Goal: Transaction & Acquisition: Book appointment/travel/reservation

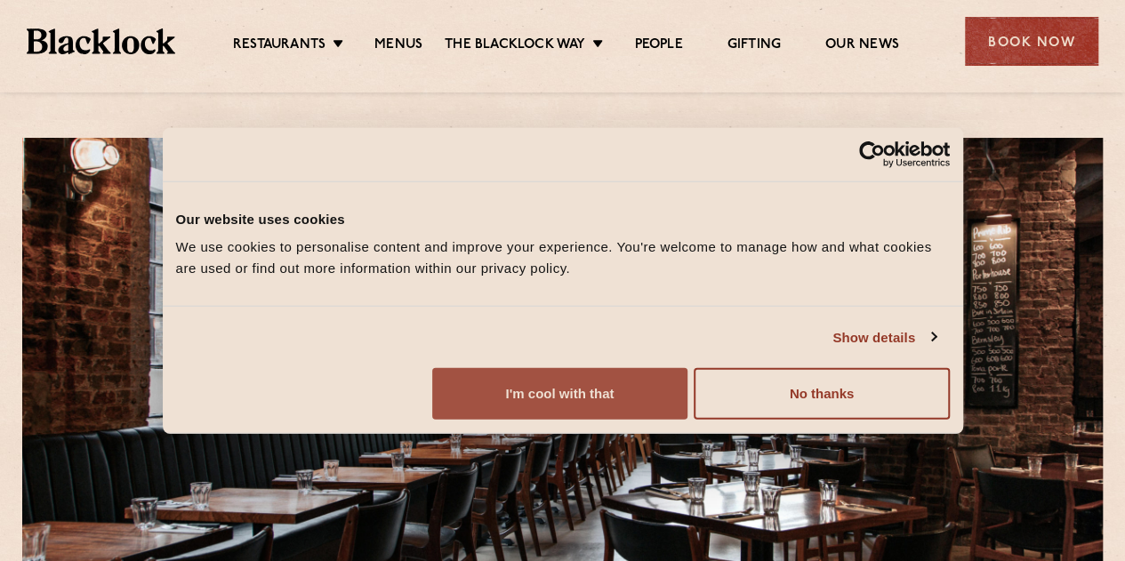
click at [687, 420] on button "I'm cool with that" at bounding box center [559, 394] width 255 height 52
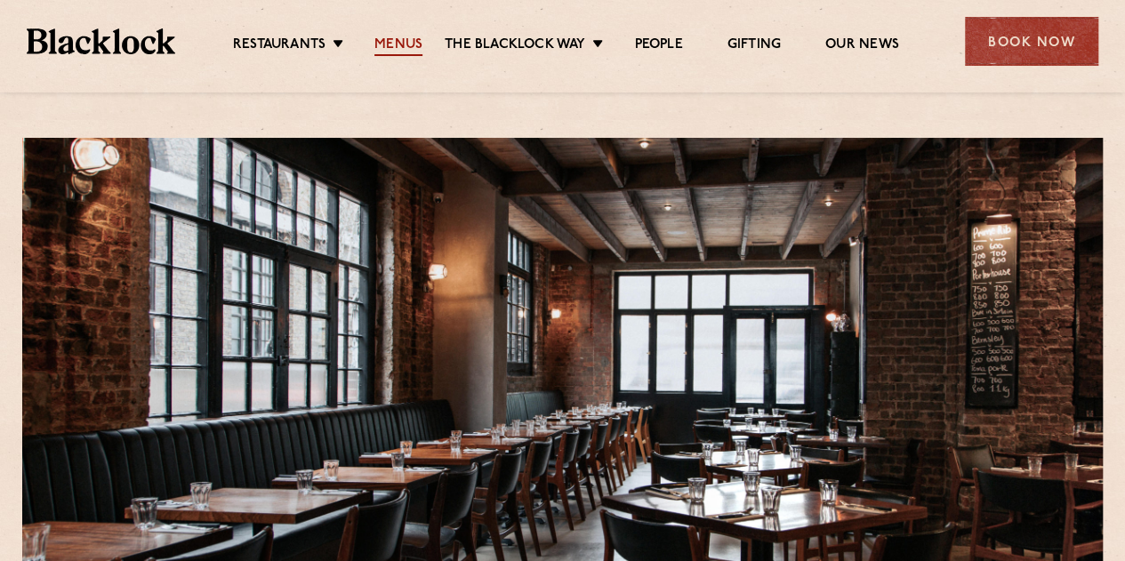
click at [388, 52] on link "Menus" at bounding box center [398, 46] width 48 height 20
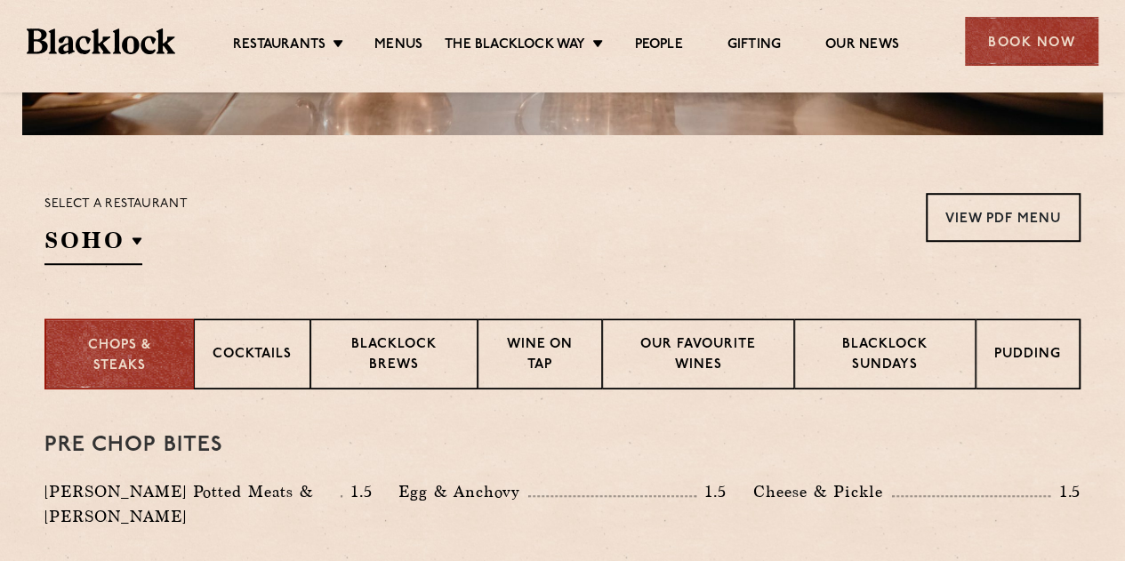
scroll to position [534, 0]
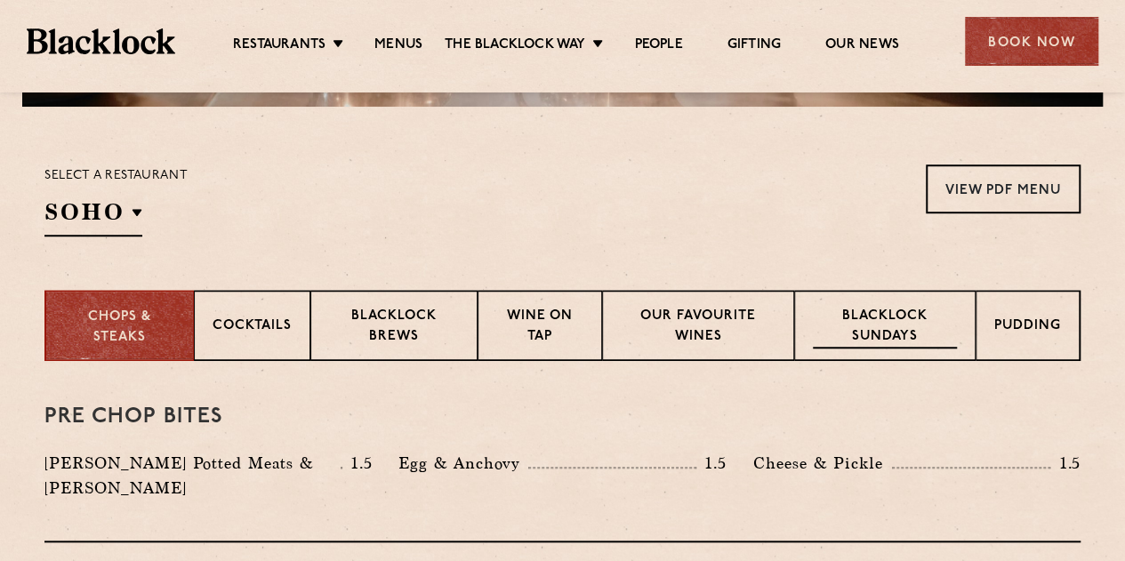
click at [886, 319] on p "Blacklock Sundays" at bounding box center [885, 328] width 144 height 42
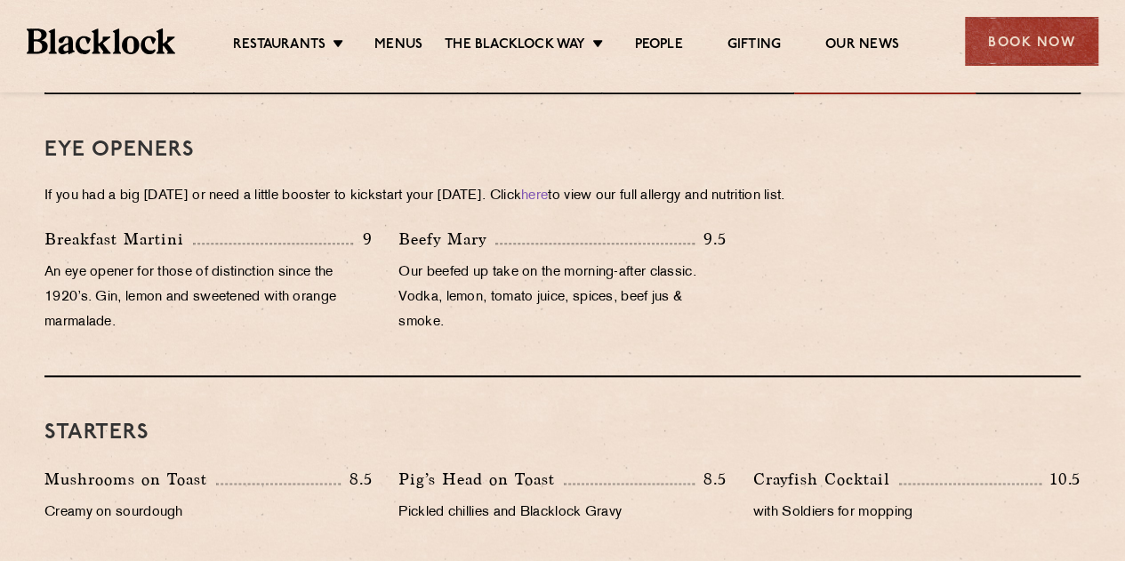
scroll to position [1245, 0]
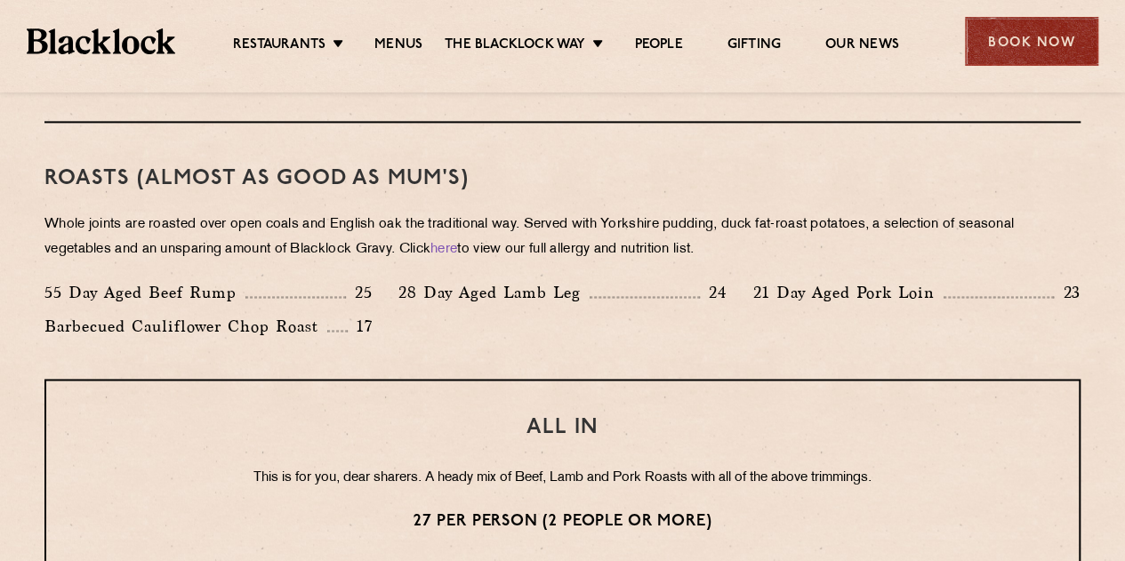
click at [1008, 41] on div "Book Now" at bounding box center [1031, 41] width 133 height 49
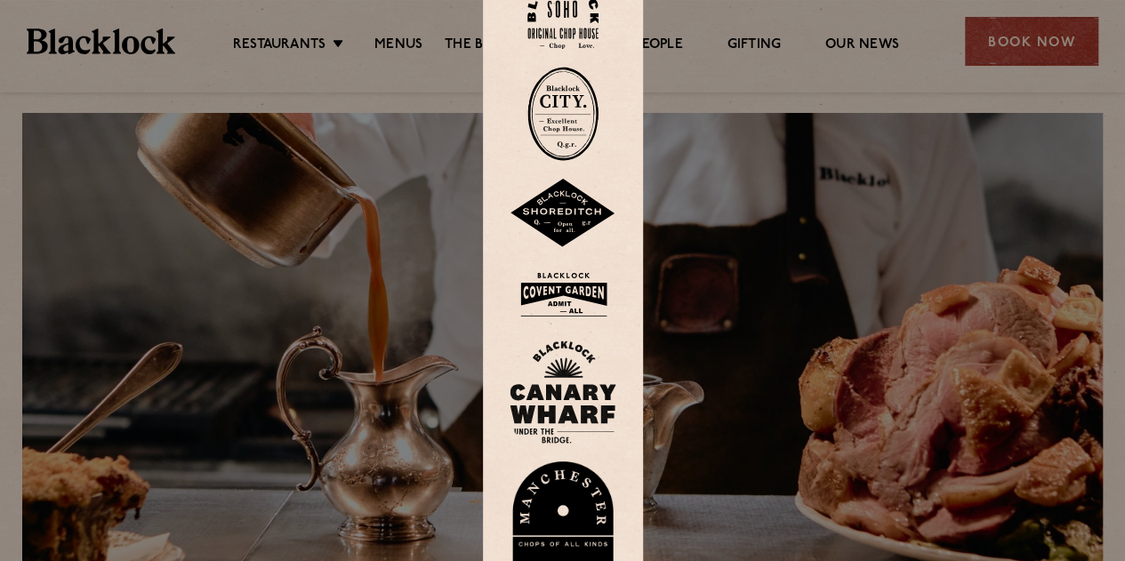
scroll to position [0, 0]
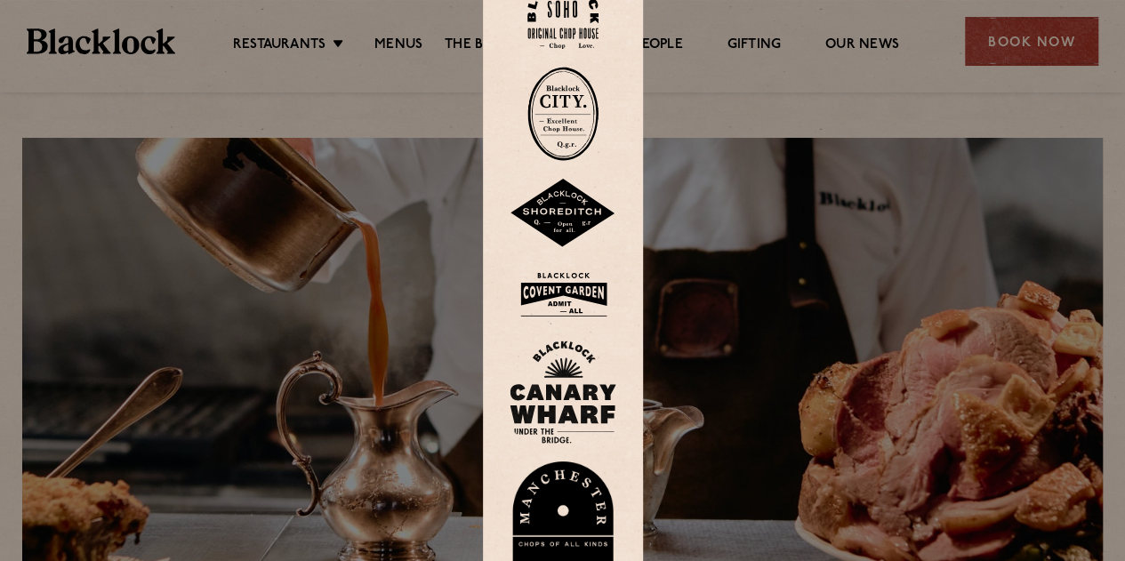
click at [589, 213] on img at bounding box center [563, 213] width 107 height 69
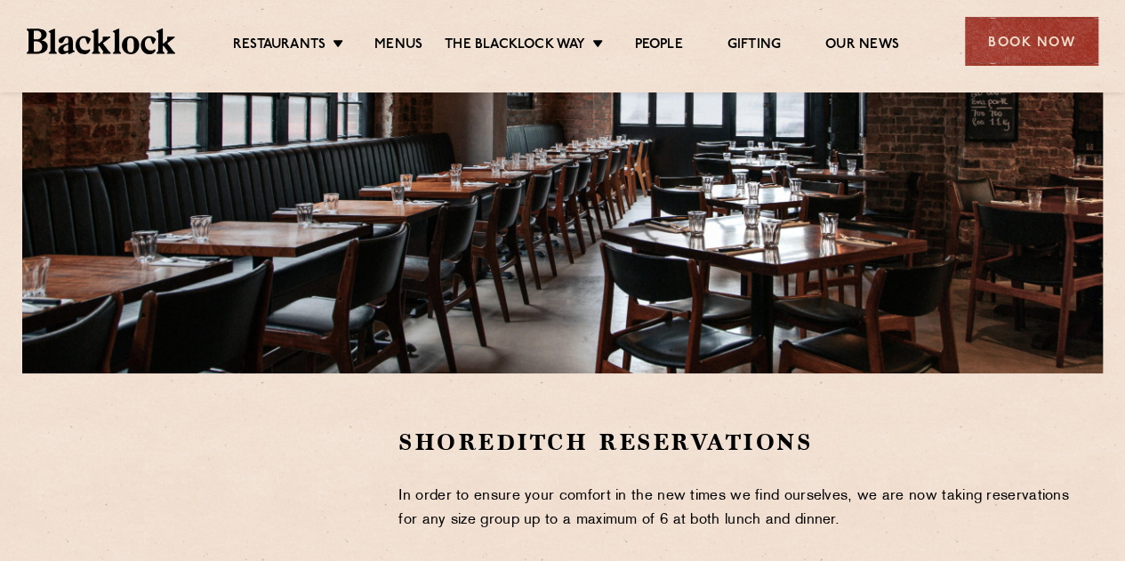
scroll to position [445, 0]
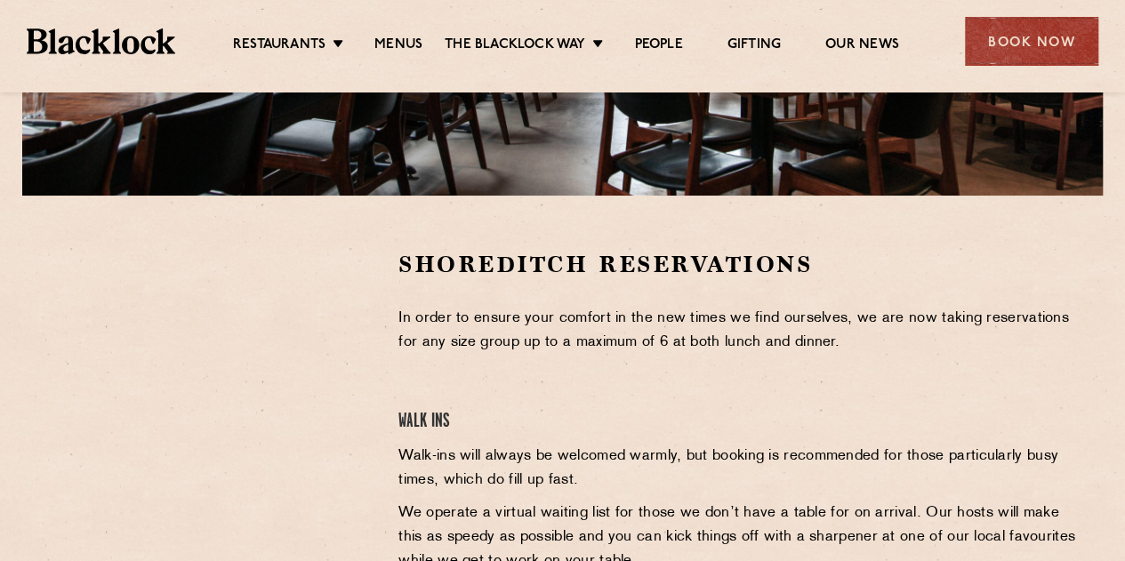
click at [326, 327] on div at bounding box center [207, 383] width 327 height 268
click at [338, 267] on div at bounding box center [207, 383] width 327 height 268
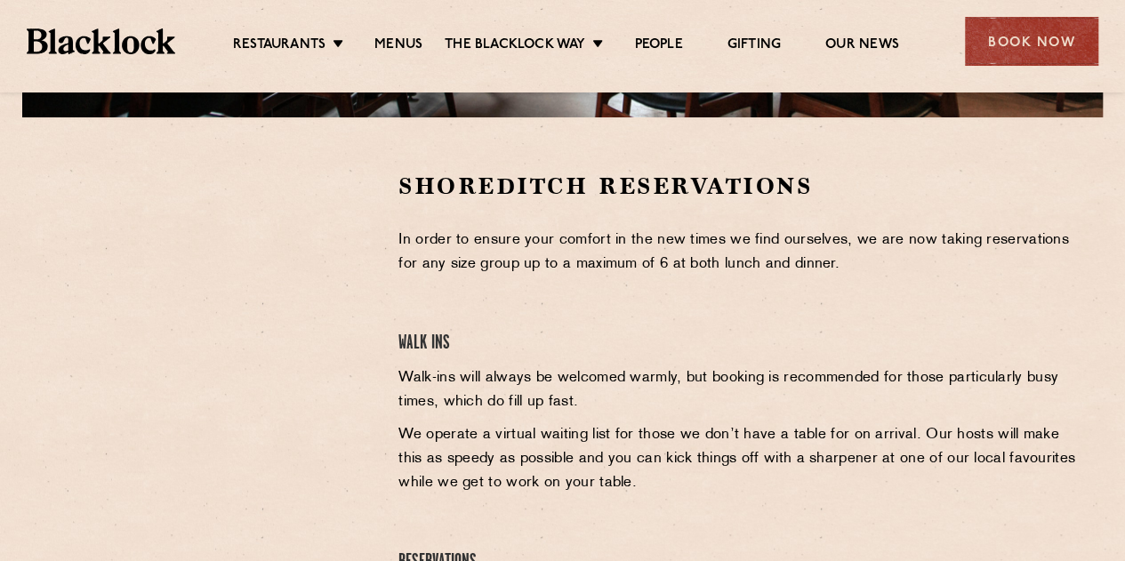
scroll to position [623, 0]
